Goal: Information Seeking & Learning: Learn about a topic

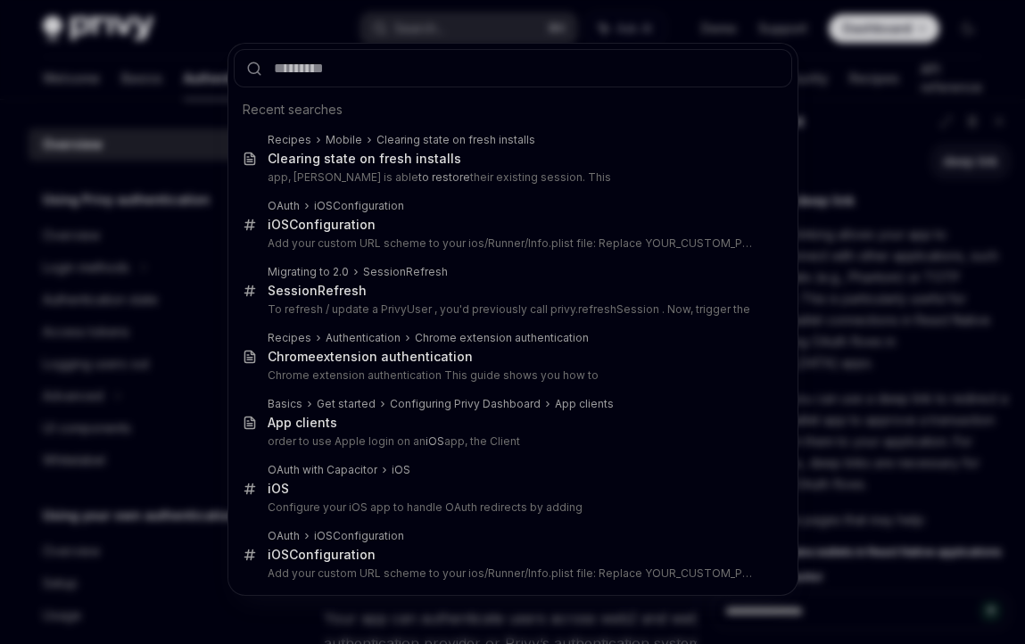
scroll to position [47, 0]
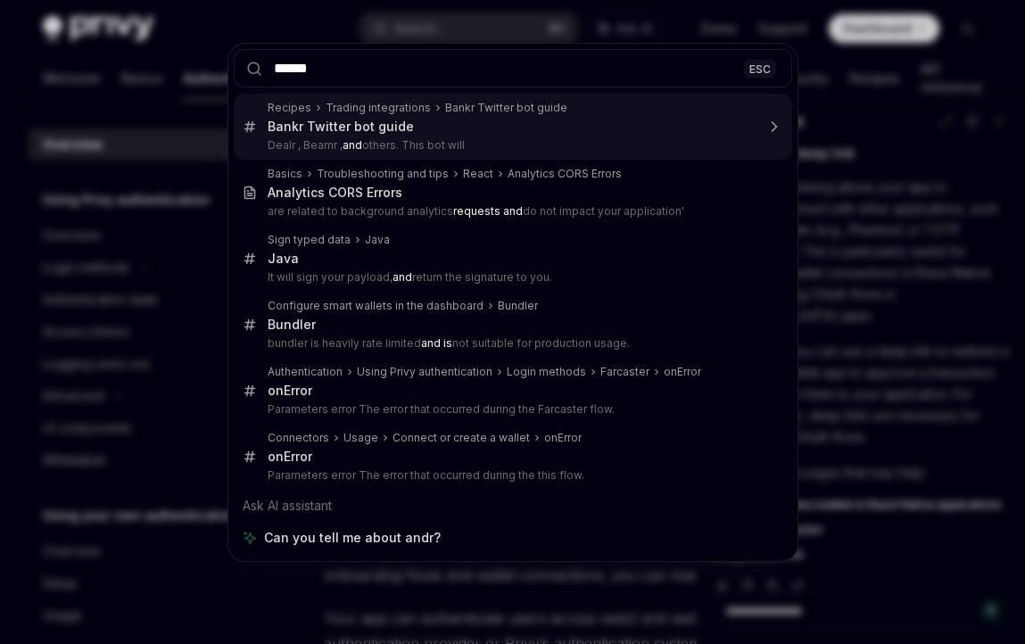
type input "*******"
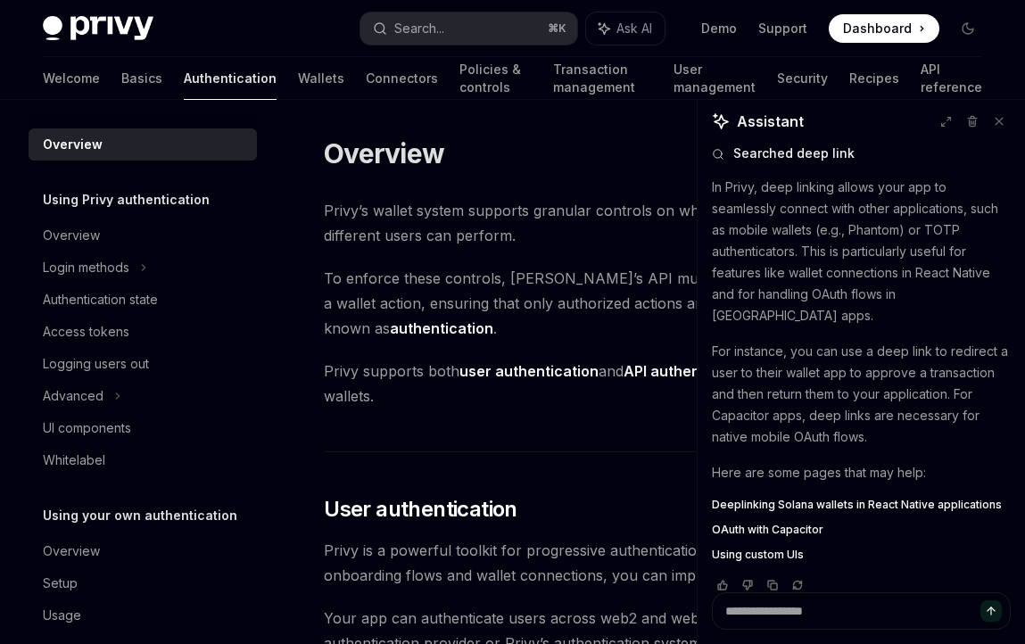
scroll to position [78, 0]
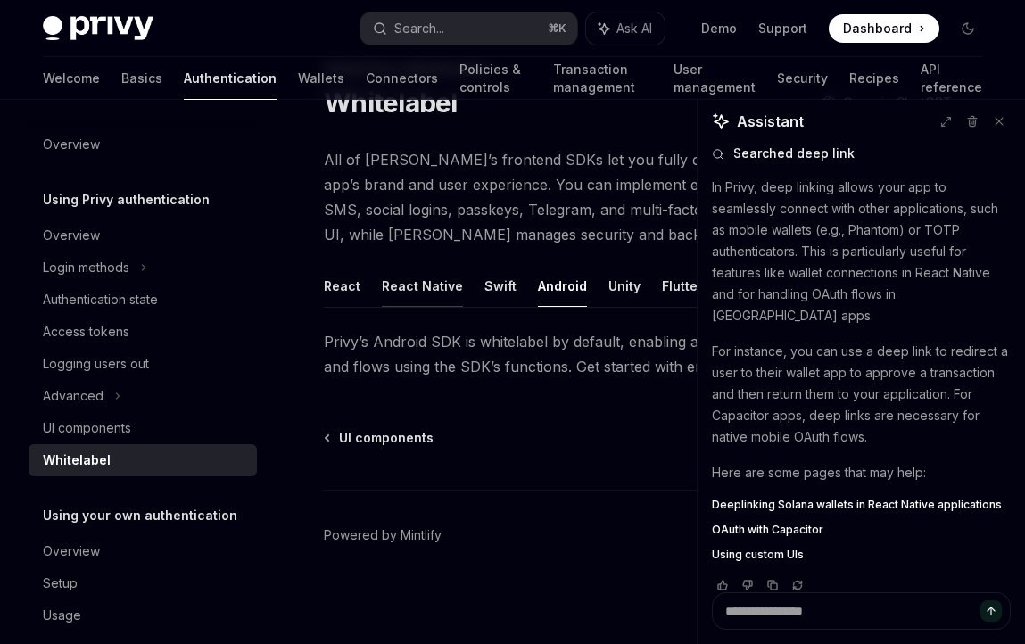
click at [417, 277] on button "React Native" at bounding box center [422, 286] width 81 height 42
click at [1005, 115] on button at bounding box center [999, 121] width 23 height 23
type textarea "*"
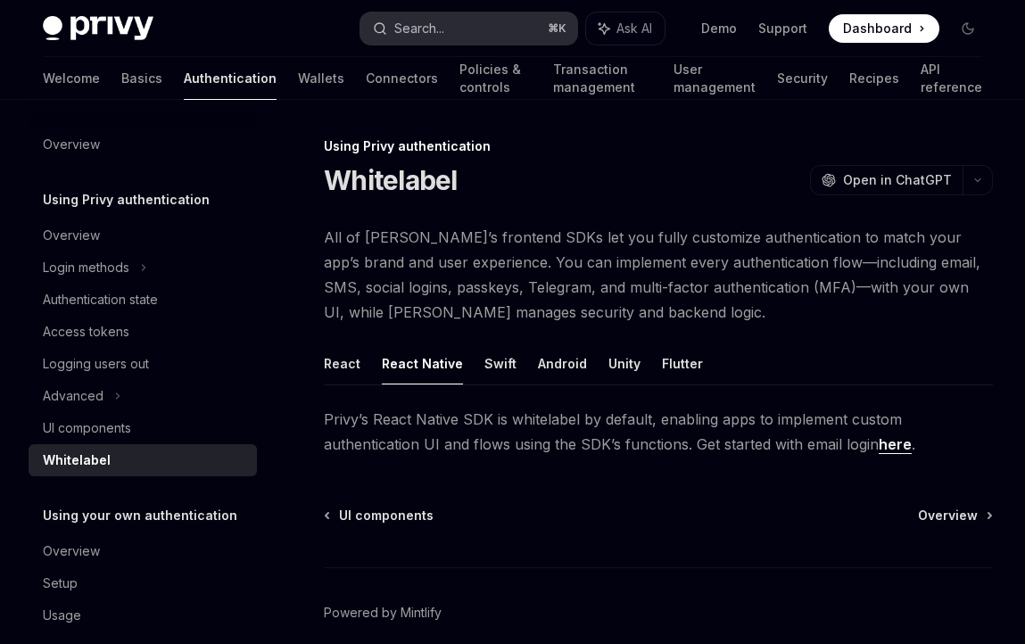
click at [409, 34] on div "Search..." at bounding box center [419, 28] width 50 height 21
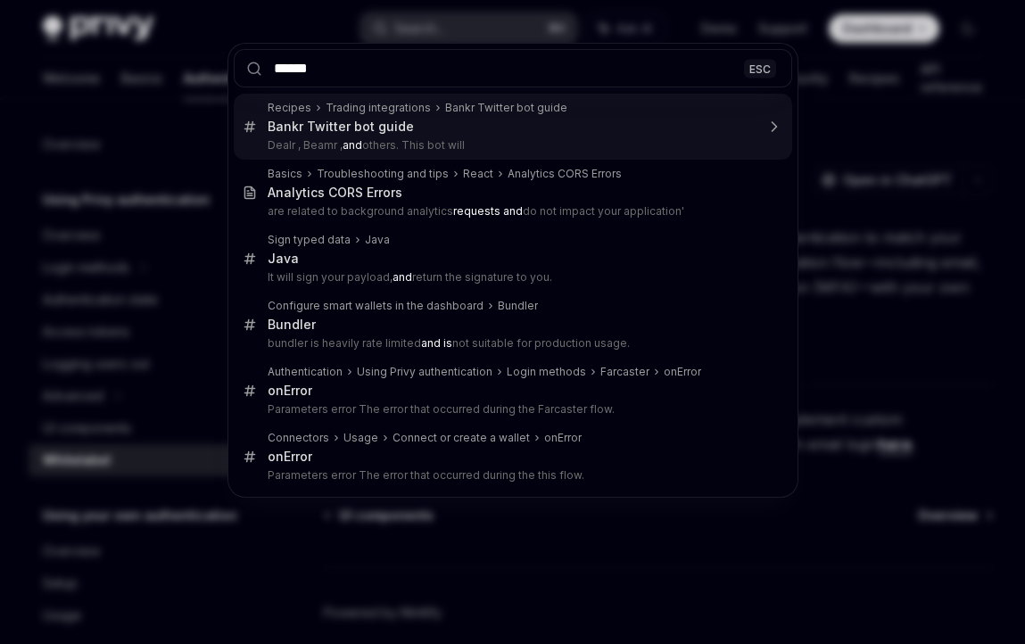
type input "*******"
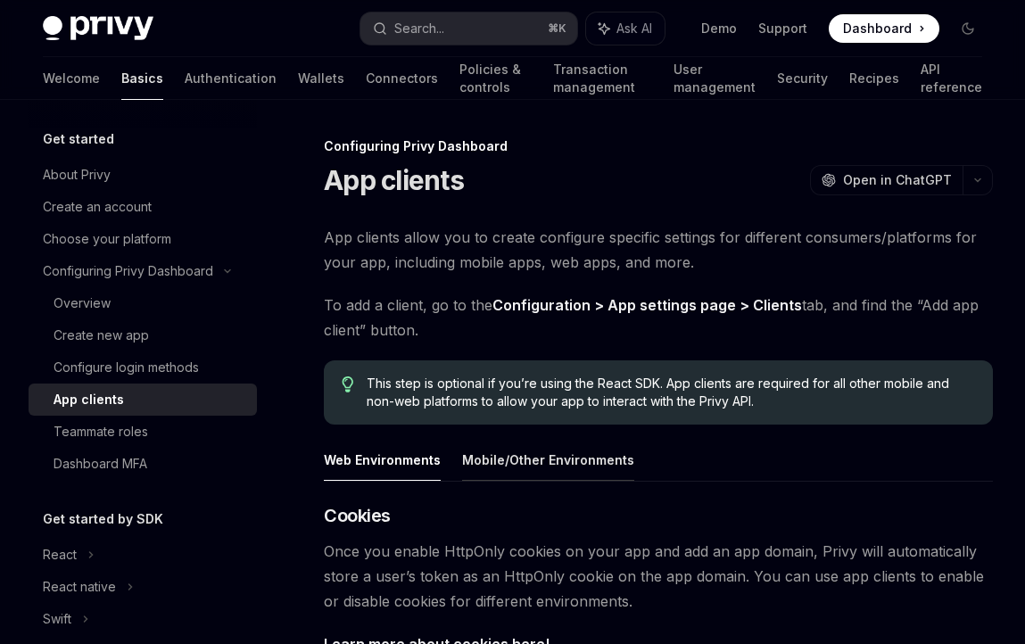
click at [505, 454] on button "Mobile/Other Environments" at bounding box center [548, 460] width 172 height 42
type textarea "*"
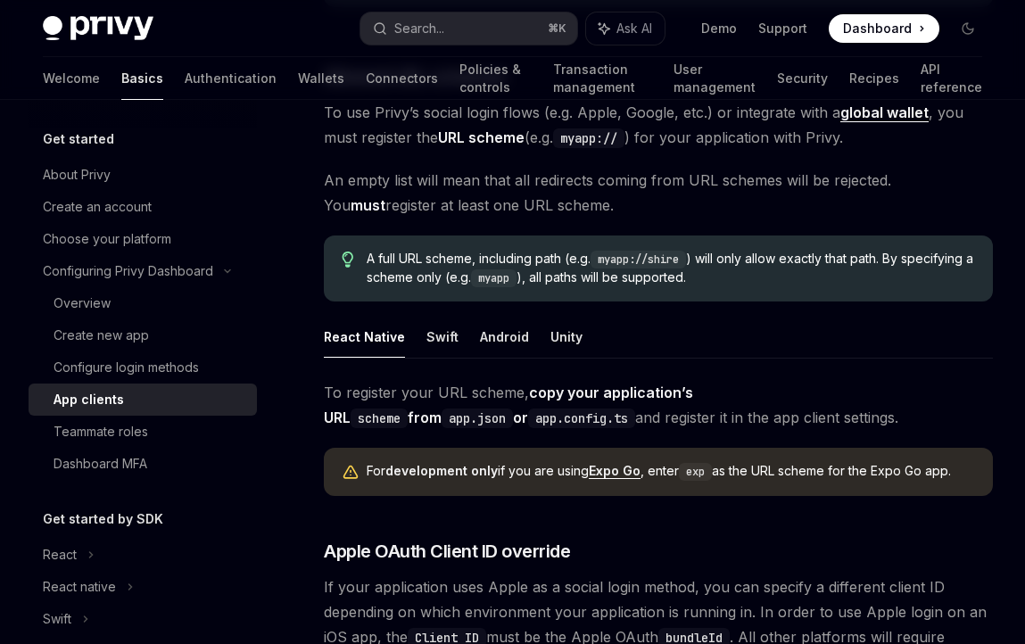
scroll to position [1125, 0]
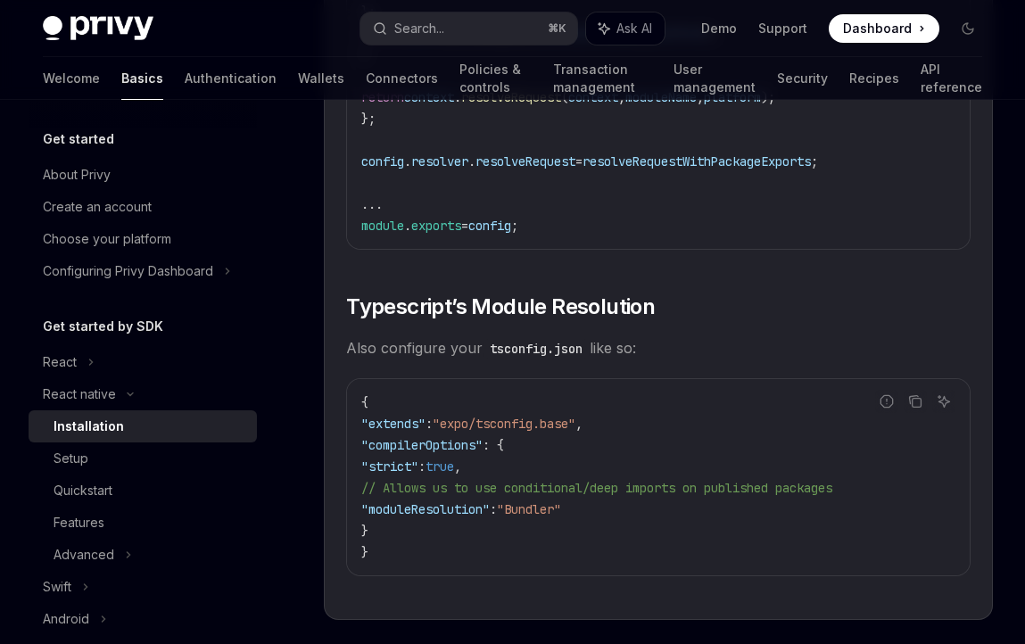
scroll to position [3207, 0]
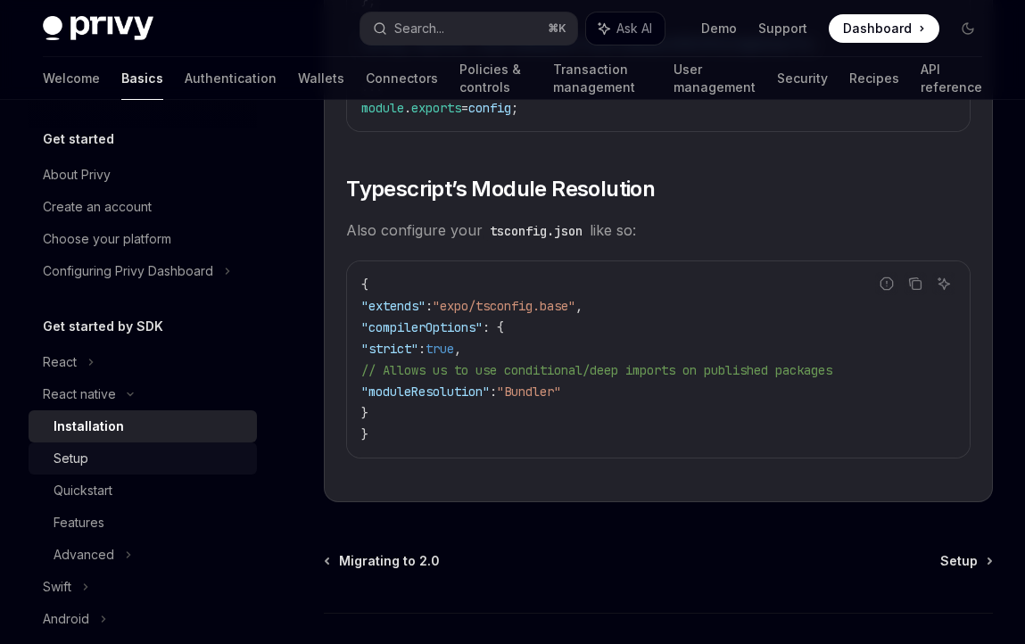
click at [113, 460] on div "Setup" at bounding box center [150, 458] width 193 height 21
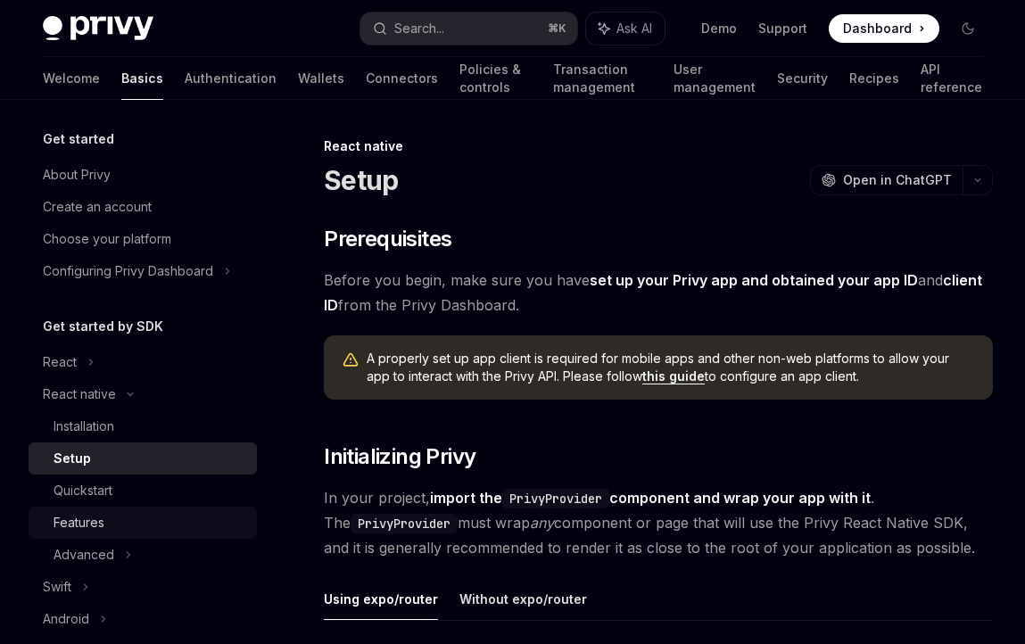
click at [129, 529] on div "Features" at bounding box center [150, 522] width 193 height 21
type textarea "*"
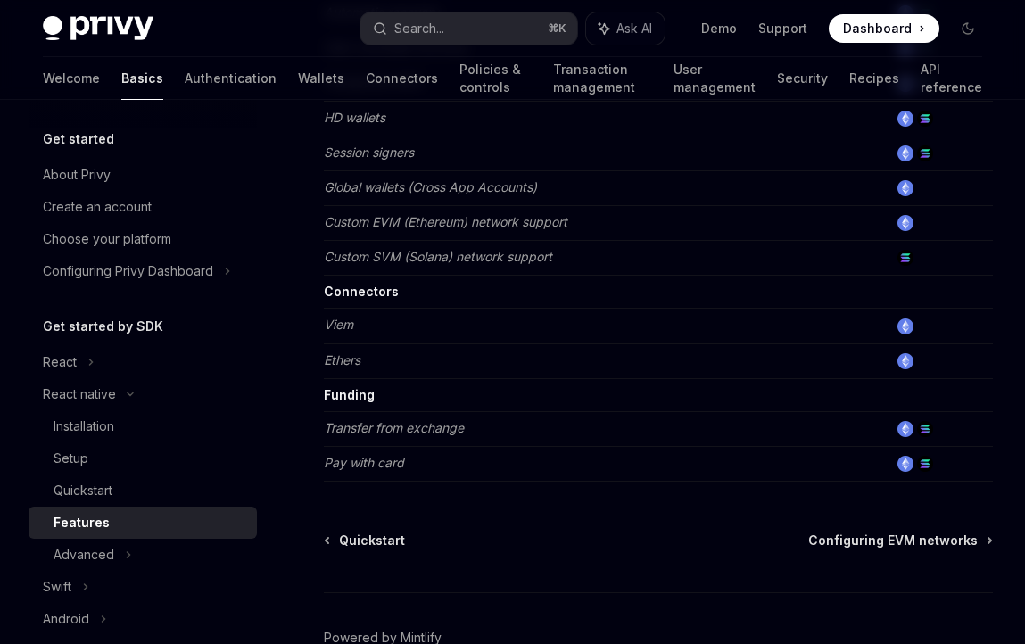
scroll to position [928, 0]
